Goal: Information Seeking & Learning: Learn about a topic

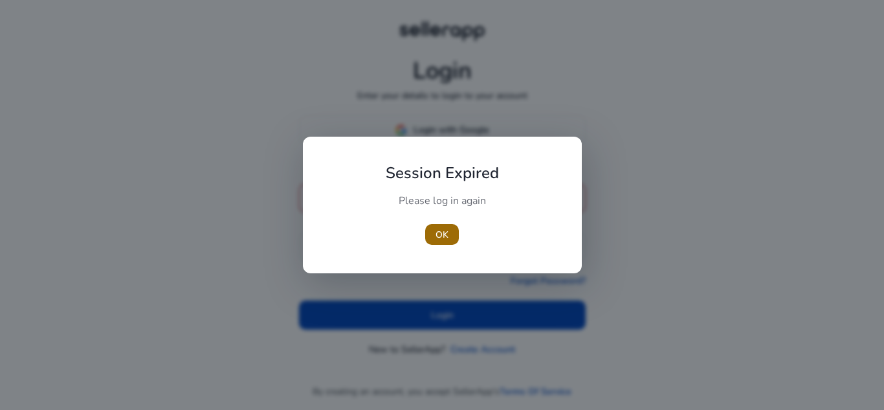
click at [441, 233] on span "OK" at bounding box center [441, 235] width 13 height 14
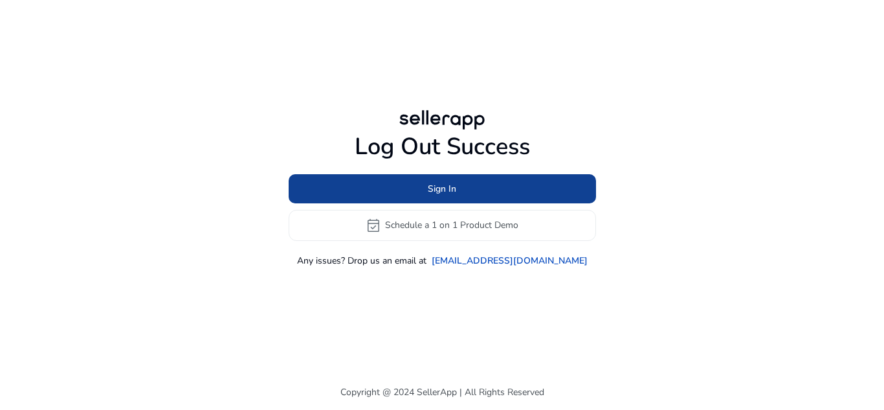
click at [465, 185] on span at bounding box center [442, 188] width 307 height 31
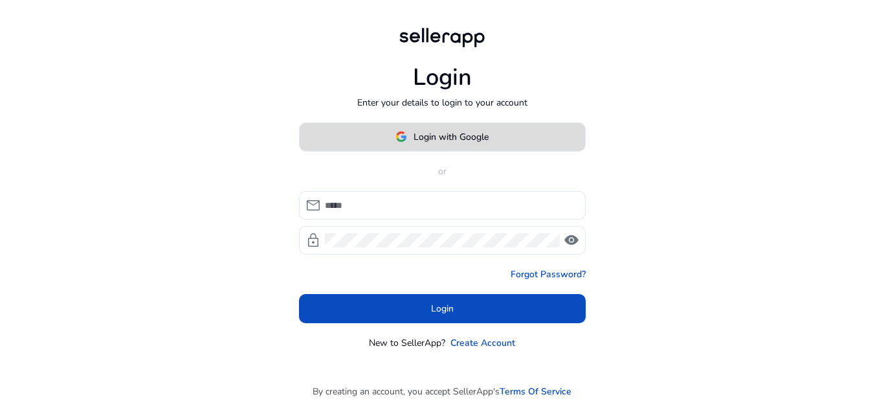
click at [463, 130] on span "Login with Google" at bounding box center [450, 137] width 75 height 14
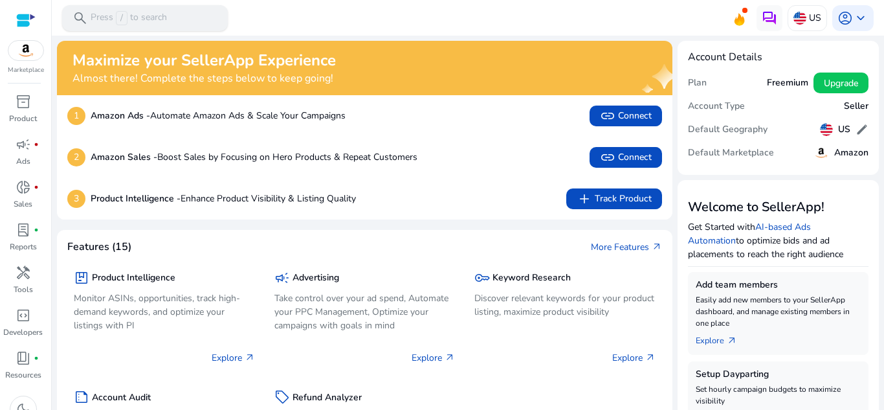
click at [123, 10] on div "search Press / to search" at bounding box center [145, 18] width 166 height 26
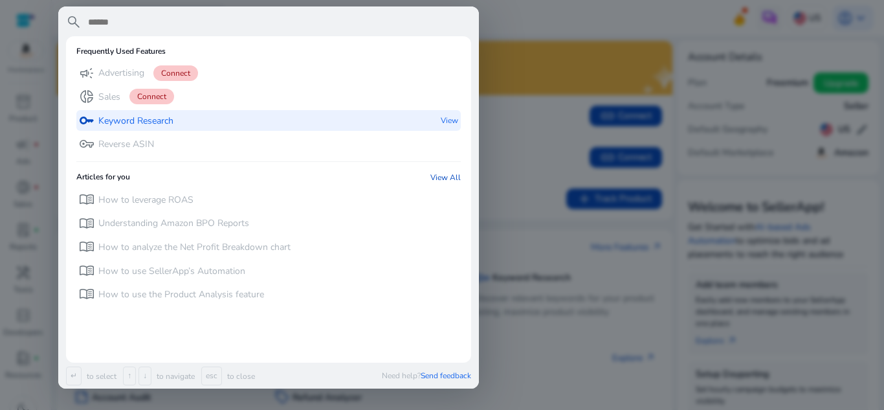
click at [160, 125] on p "Keyword Research" at bounding box center [135, 121] width 75 height 13
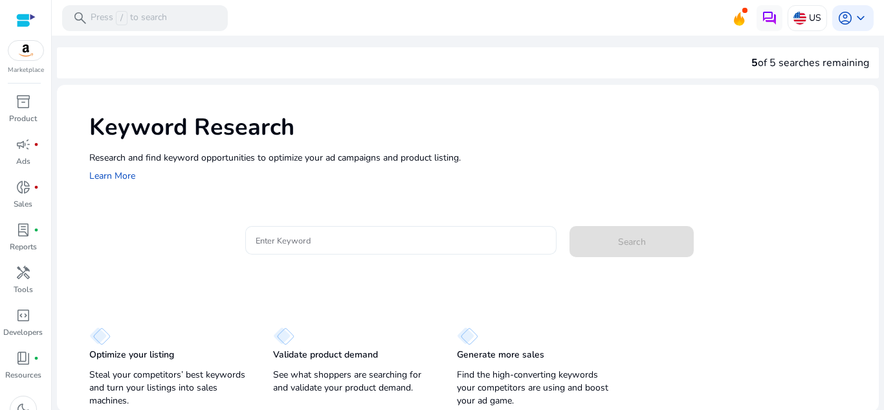
click at [310, 237] on input "Enter Keyword" at bounding box center [401, 240] width 291 height 14
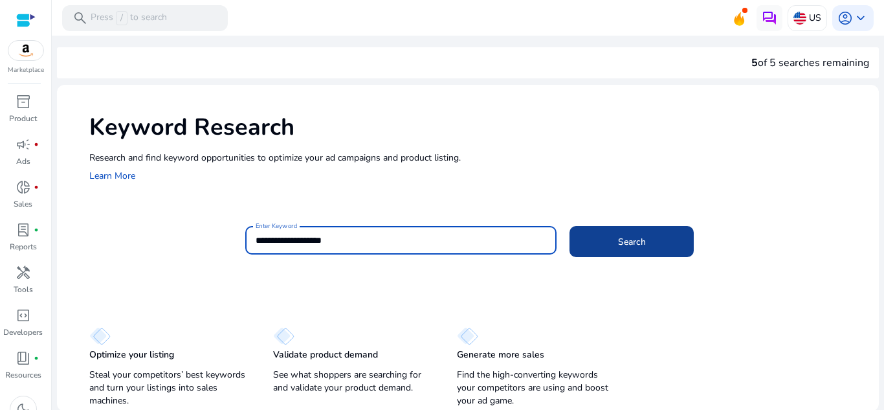
click at [622, 247] on span "Search" at bounding box center [632, 242] width 28 height 14
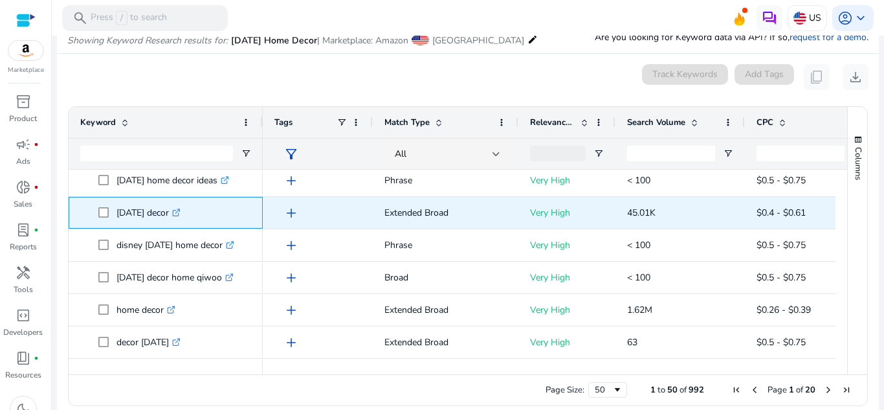
click at [181, 212] on icon ".st0{fill:#2c8af8}" at bounding box center [176, 212] width 8 height 8
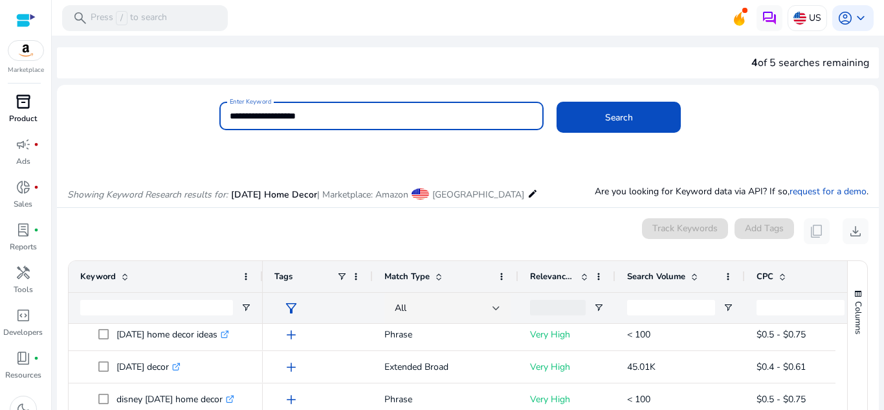
drag, startPoint x: 271, startPoint y: 116, endPoint x: 0, endPoint y: 100, distance: 271.6
click at [0, 110] on mat-sidenav-container "**********" at bounding box center [442, 205] width 884 height 410
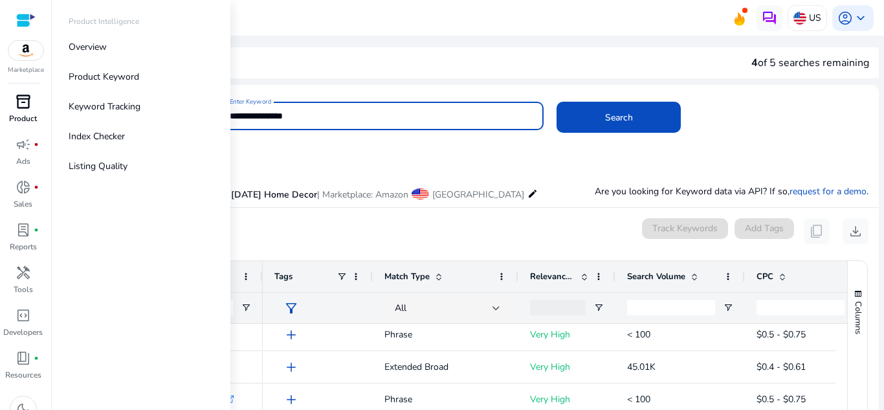
click at [556, 102] on button "Search" at bounding box center [618, 117] width 124 height 31
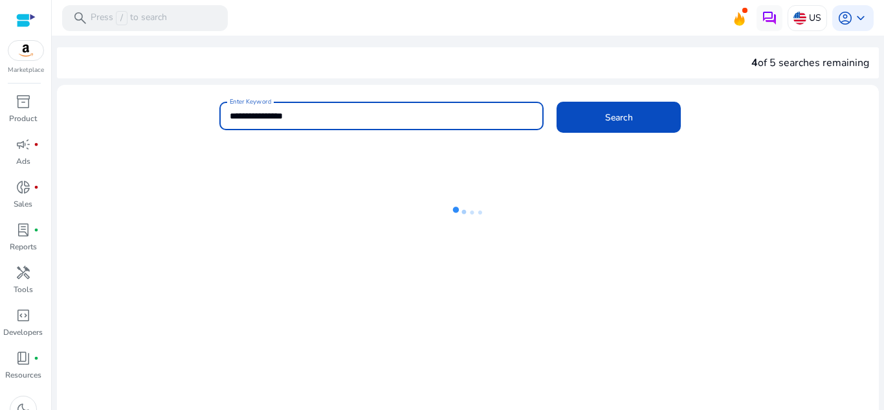
click at [279, 119] on input "**********" at bounding box center [382, 116] width 304 height 14
click at [605, 122] on span "Search" at bounding box center [619, 118] width 28 height 14
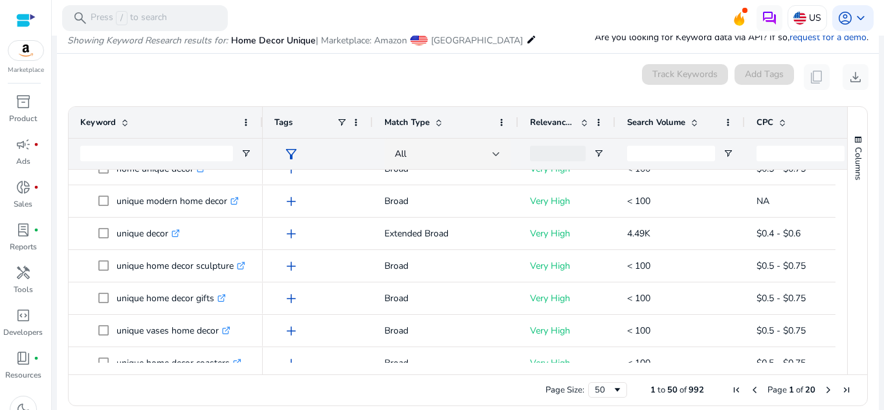
scroll to position [136, 0]
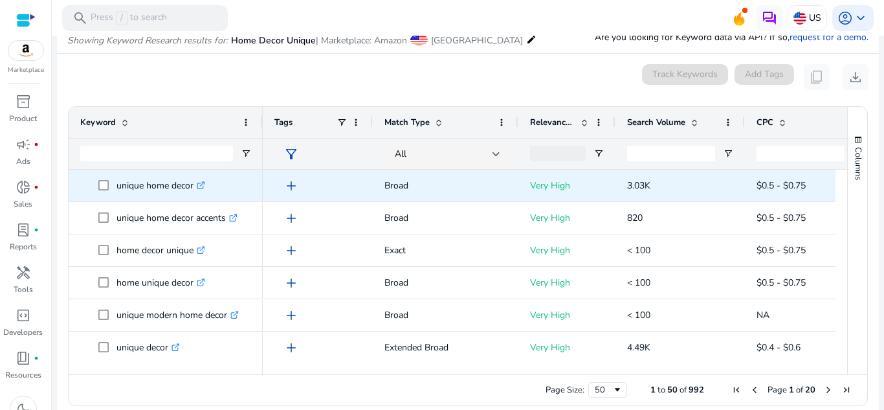
click at [202, 184] on icon ".st0{fill:#2c8af8}" at bounding box center [201, 185] width 8 height 8
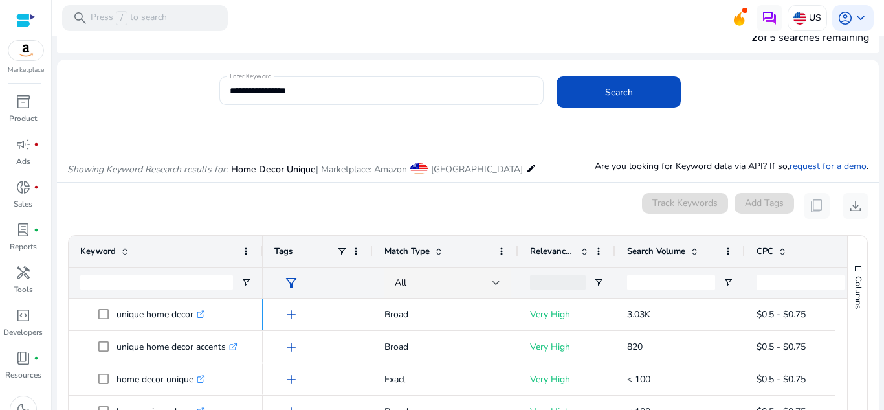
scroll to position [0, 0]
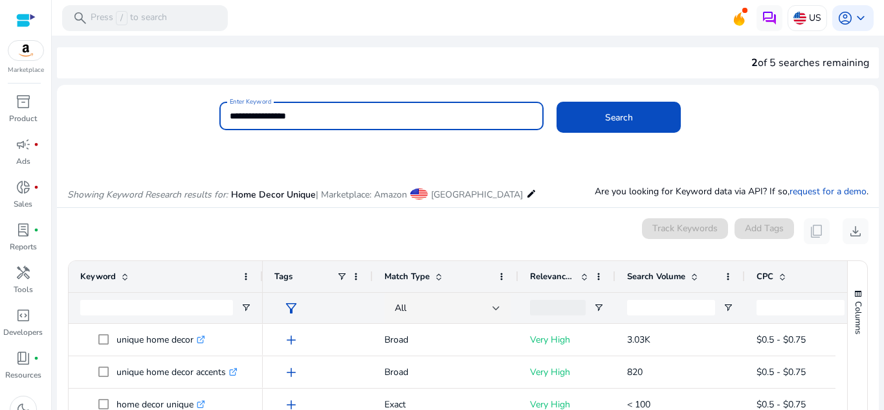
drag, startPoint x: 283, startPoint y: 115, endPoint x: 459, endPoint y: 115, distance: 175.3
click at [456, 116] on input "**********" at bounding box center [382, 116] width 304 height 14
click at [556, 102] on button "Search" at bounding box center [618, 117] width 124 height 31
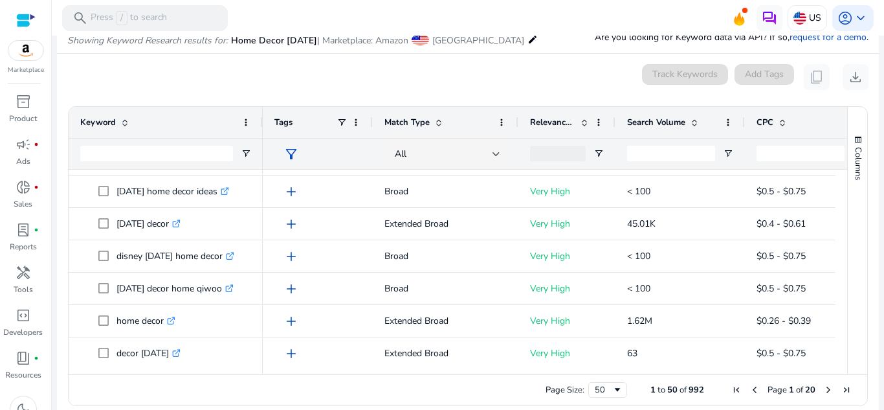
scroll to position [609, 0]
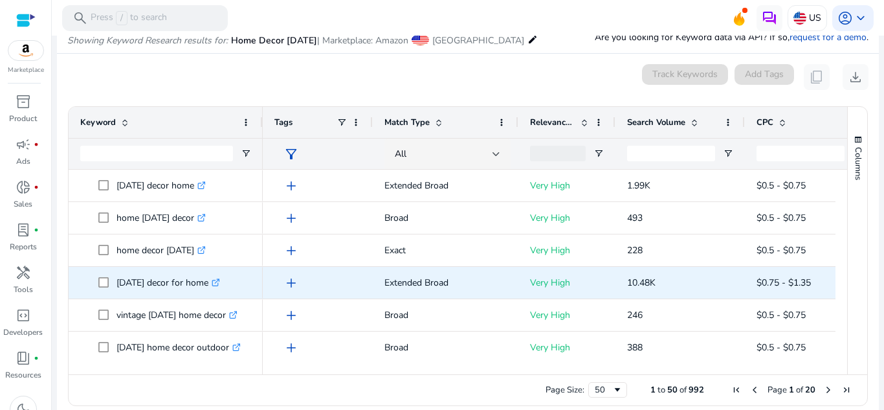
click at [220, 281] on icon ".st0{fill:#2c8af8}" at bounding box center [216, 282] width 8 height 8
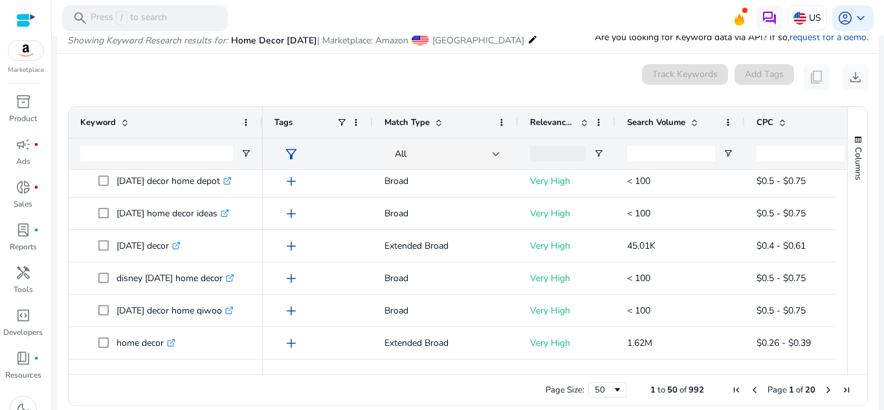
scroll to position [587, 0]
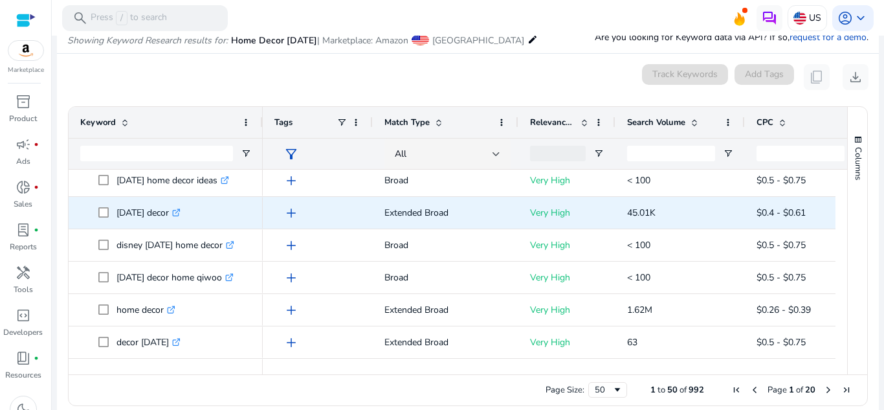
click at [181, 212] on icon ".st0{fill:#2c8af8}" at bounding box center [176, 212] width 8 height 8
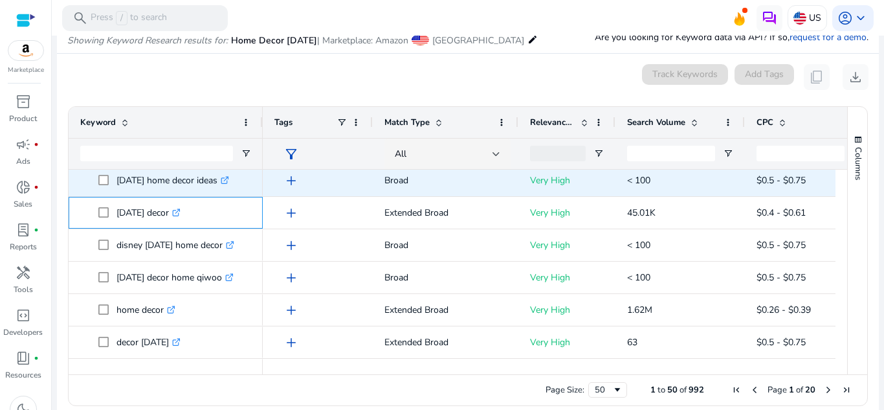
scroll to position [0, 0]
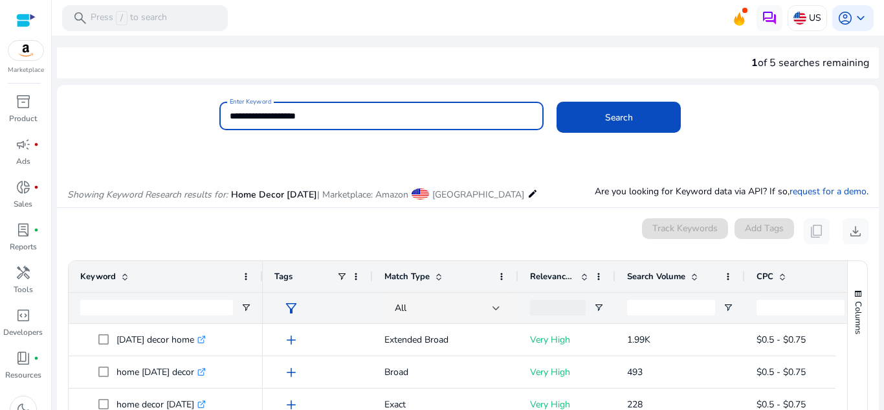
drag, startPoint x: 418, startPoint y: 115, endPoint x: 490, endPoint y: 115, distance: 72.5
click at [490, 115] on input "**********" at bounding box center [382, 116] width 304 height 14
type input "**********"
click at [556, 102] on button "Search" at bounding box center [618, 117] width 124 height 31
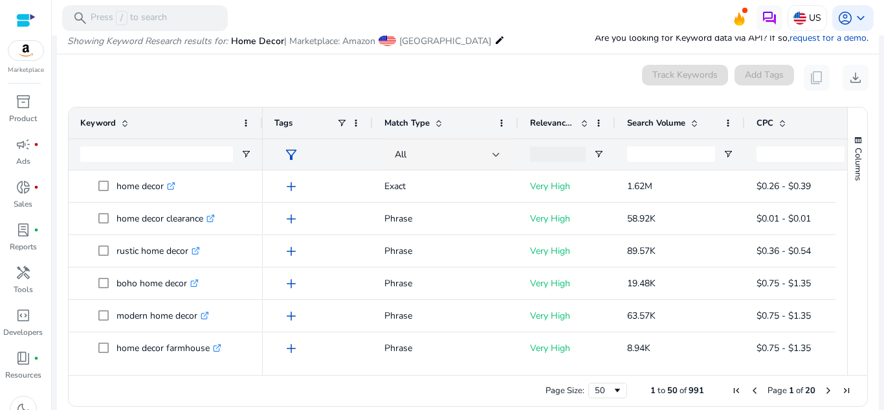
scroll to position [154, 0]
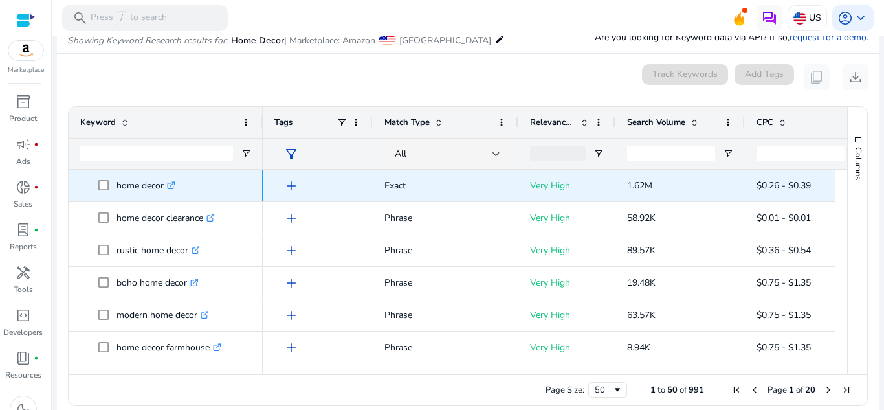
click at [174, 188] on icon at bounding box center [171, 185] width 6 height 6
